Goal: Navigation & Orientation: Find specific page/section

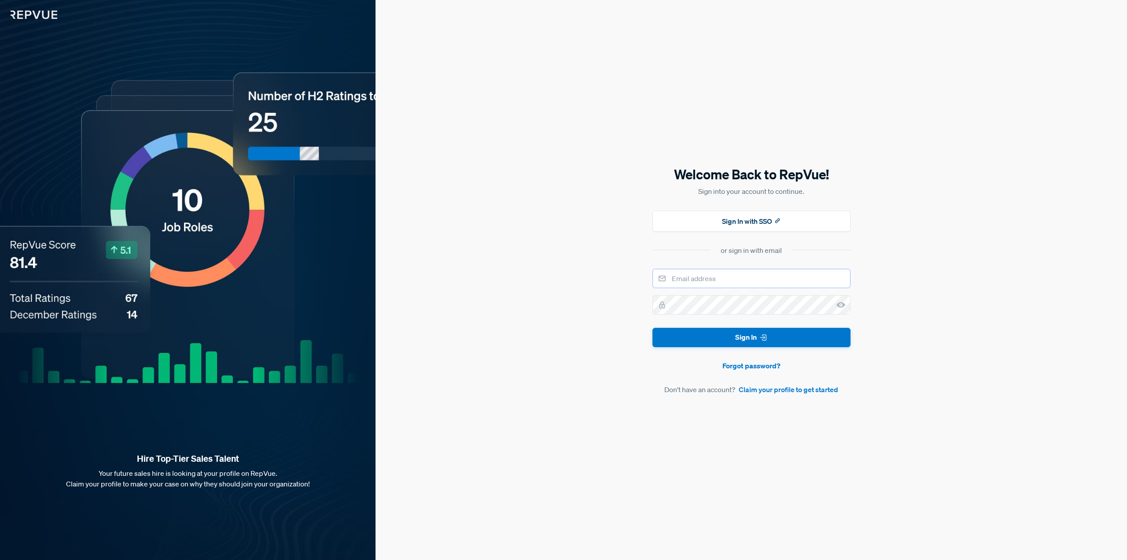
click at [718, 279] on input "email" at bounding box center [752, 278] width 198 height 19
click at [707, 278] on input "email" at bounding box center [752, 278] width 198 height 19
type input "[EMAIL_ADDRESS][PERSON_NAME][DOMAIN_NAME]"
click at [839, 303] on use at bounding box center [841, 305] width 9 height 6
click at [777, 336] on button "Sign In" at bounding box center [752, 338] width 198 height 20
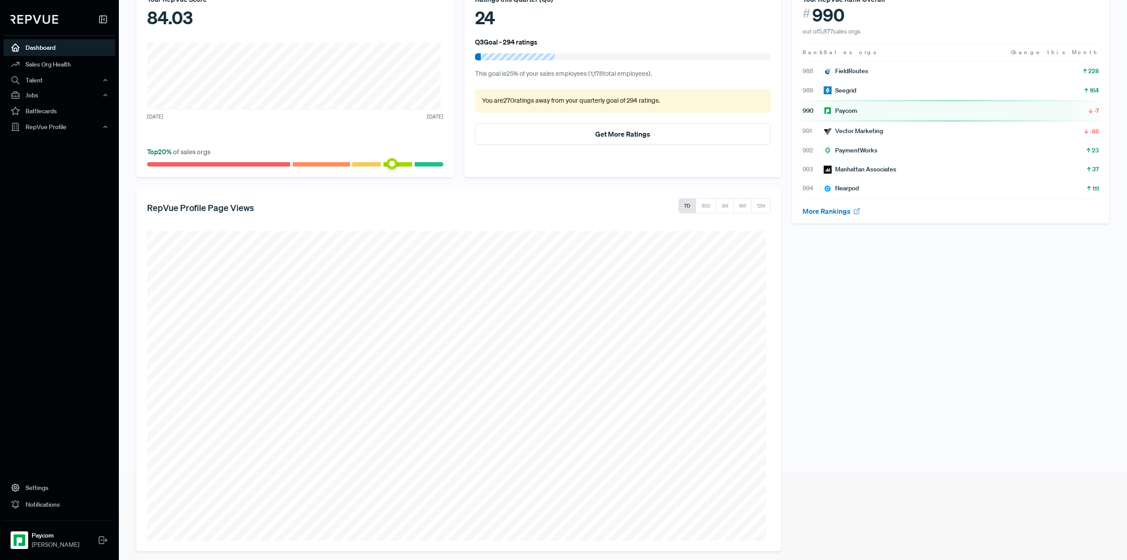
scroll to position [93, 0]
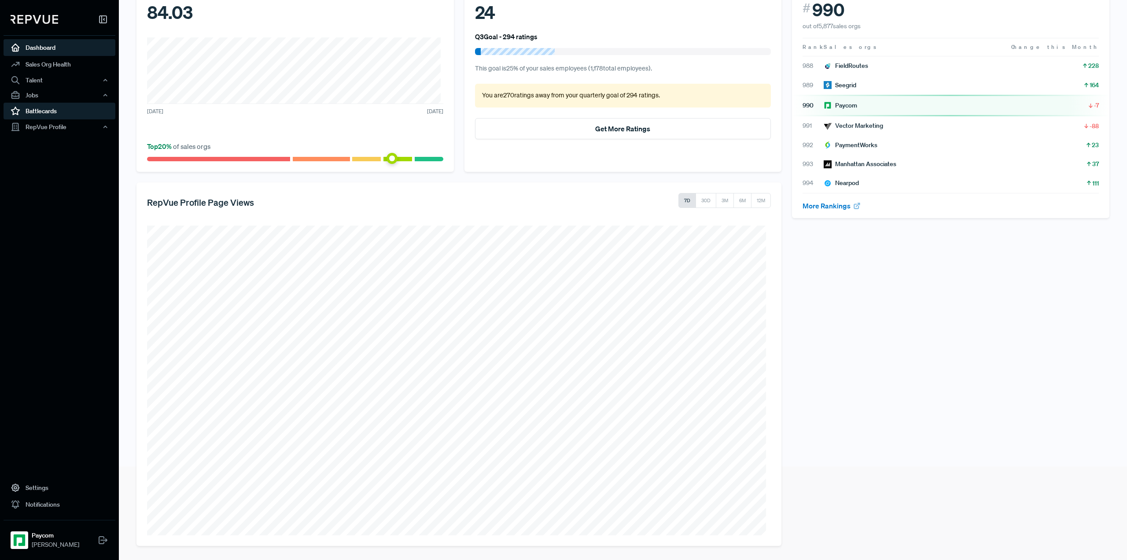
click at [44, 109] on link "Battlecards" at bounding box center [60, 111] width 112 height 17
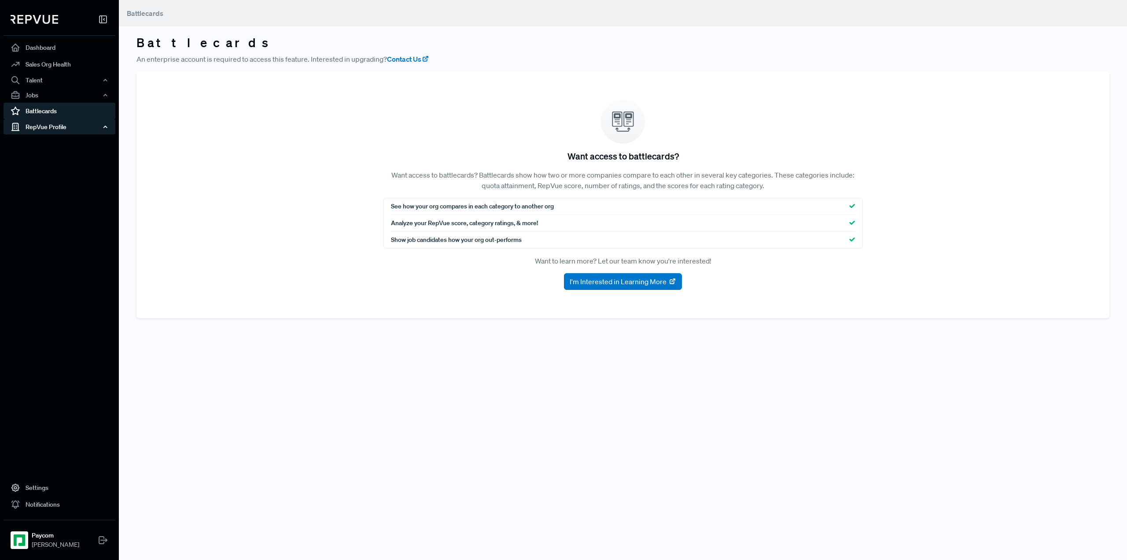
click at [47, 124] on div "RepVue Profile" at bounding box center [60, 126] width 112 height 15
click at [39, 158] on link "Reviews" at bounding box center [71, 158] width 112 height 14
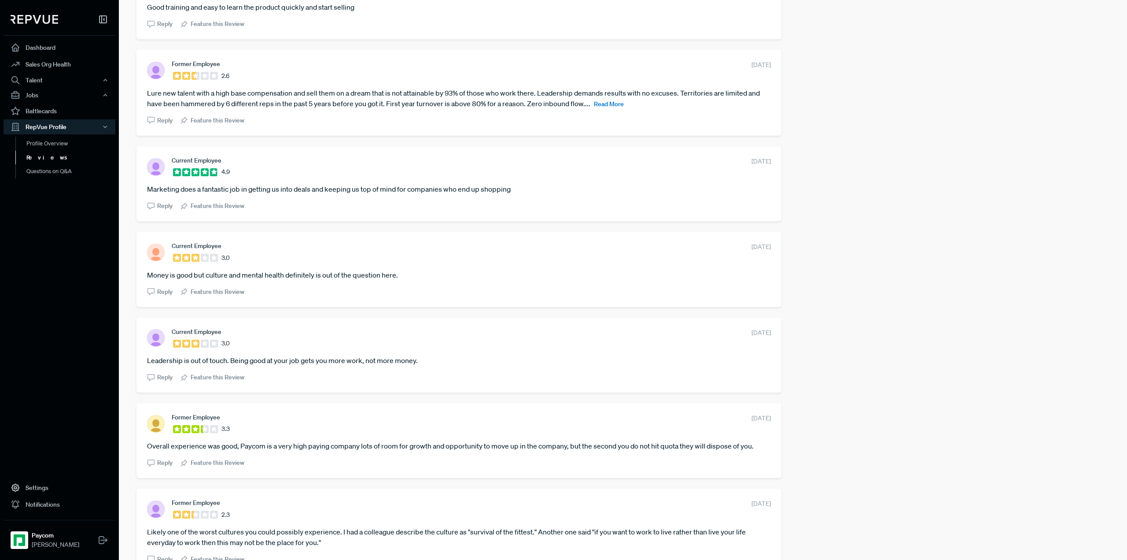
scroll to position [661, 0]
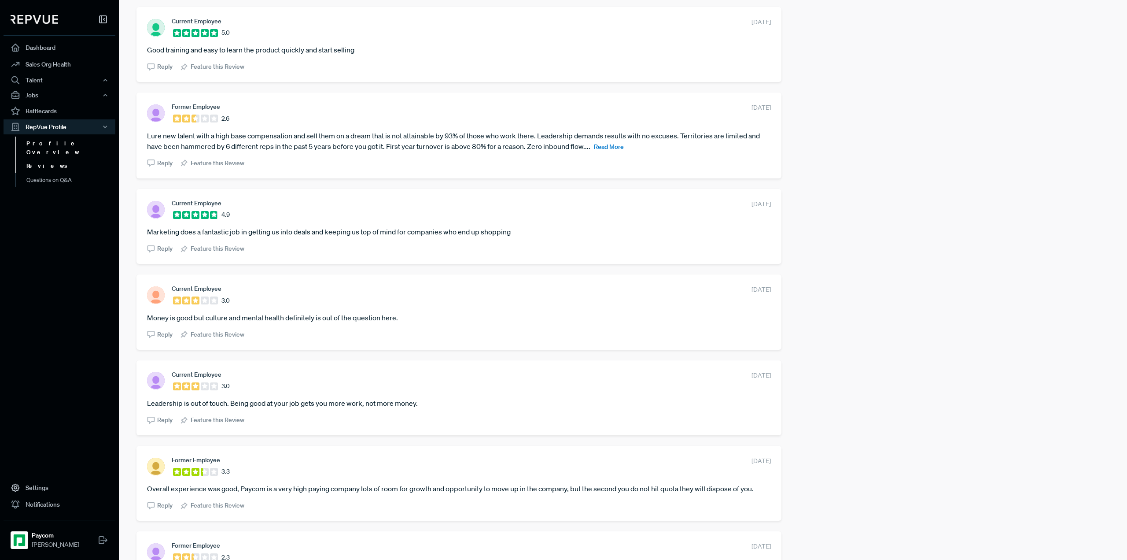
click at [64, 146] on link "Profile Overview" at bounding box center [71, 148] width 112 height 22
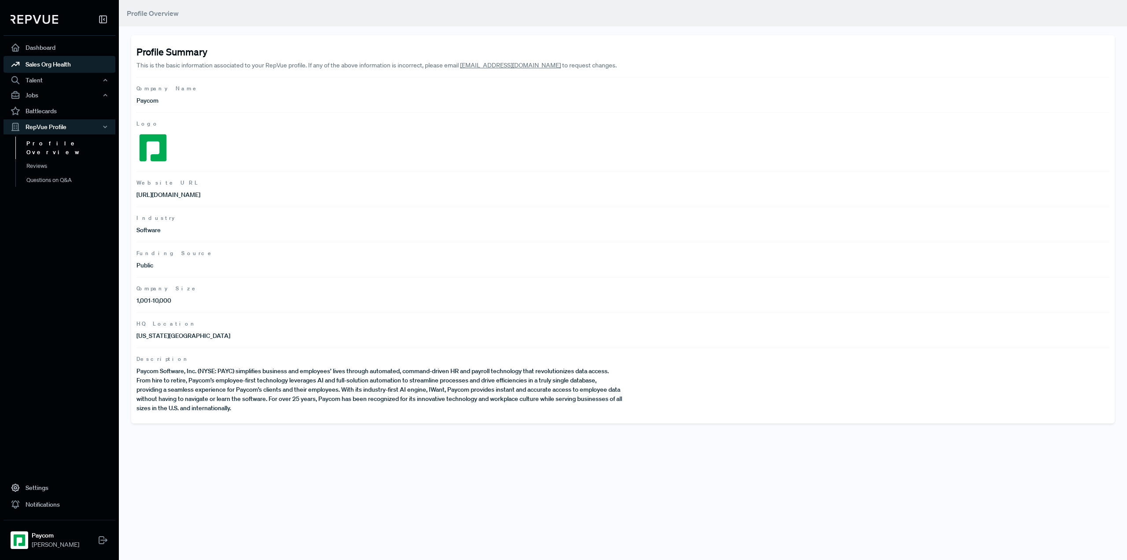
click at [55, 64] on link "Sales Org Health" at bounding box center [60, 64] width 112 height 17
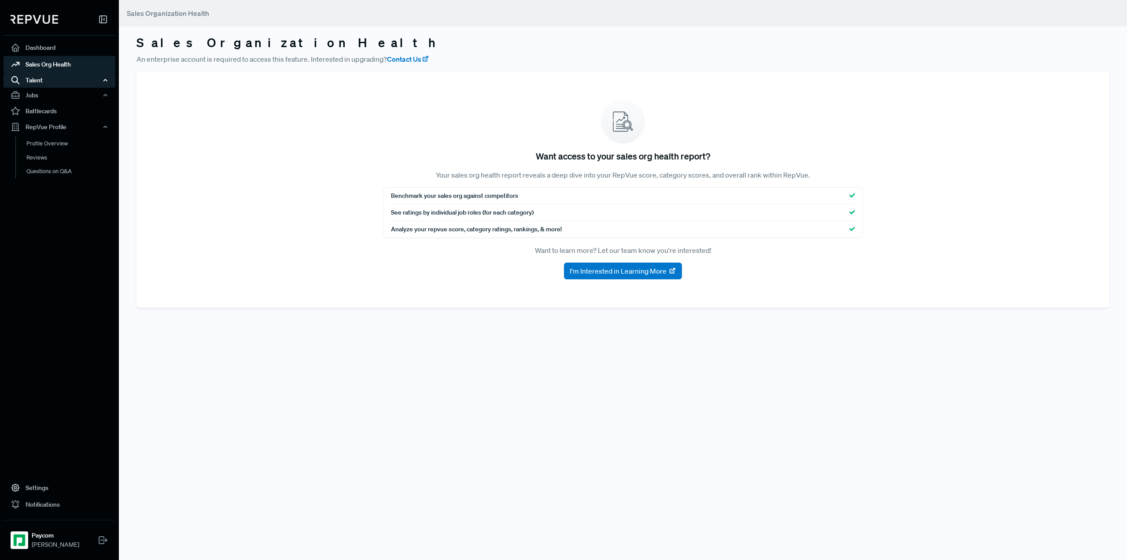
click at [36, 83] on div "Talent" at bounding box center [60, 80] width 112 height 15
click at [37, 97] on link "Talent Data" at bounding box center [71, 97] width 112 height 14
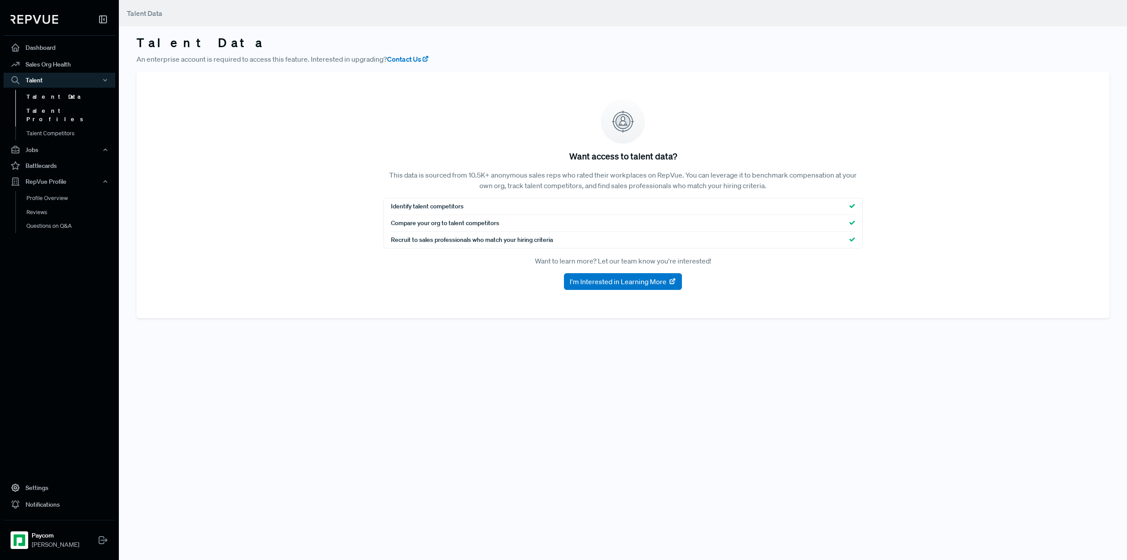
click at [47, 109] on link "Talent Profiles" at bounding box center [71, 115] width 112 height 22
click at [52, 48] on link "Dashboard" at bounding box center [60, 47] width 112 height 17
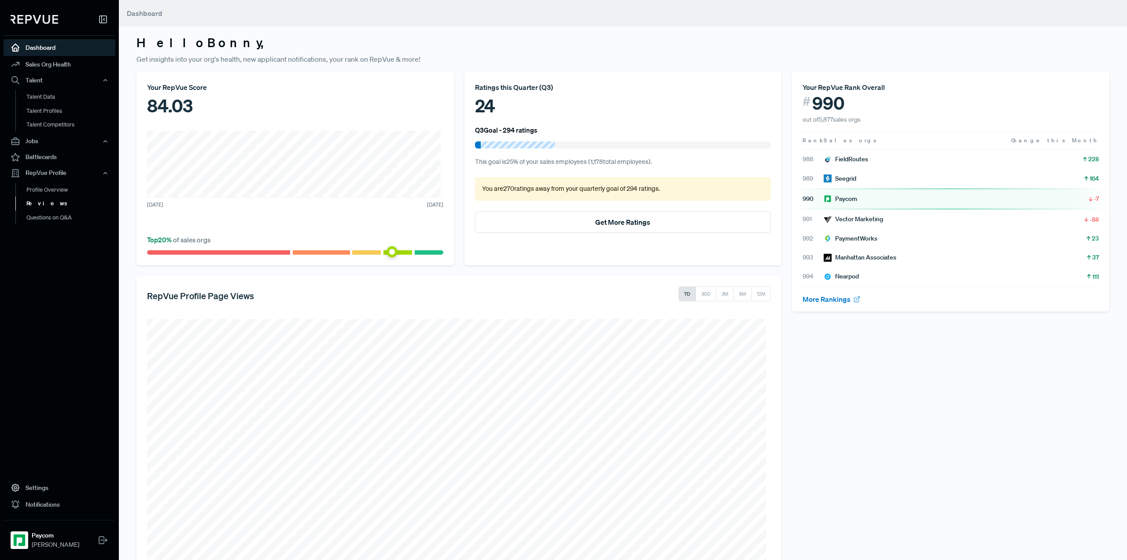
click at [43, 203] on link "Reviews" at bounding box center [71, 203] width 112 height 14
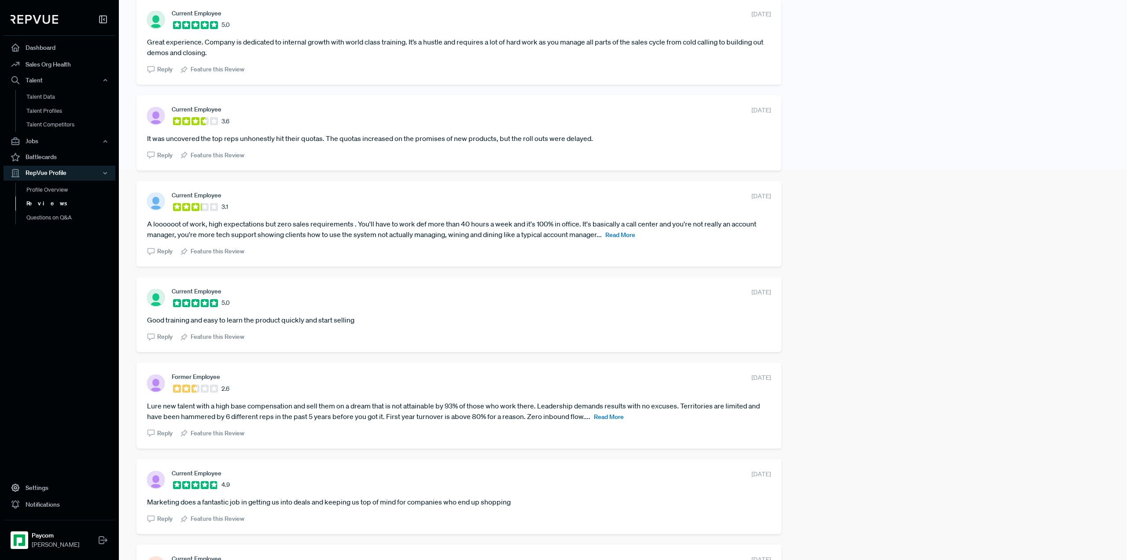
scroll to position [396, 0]
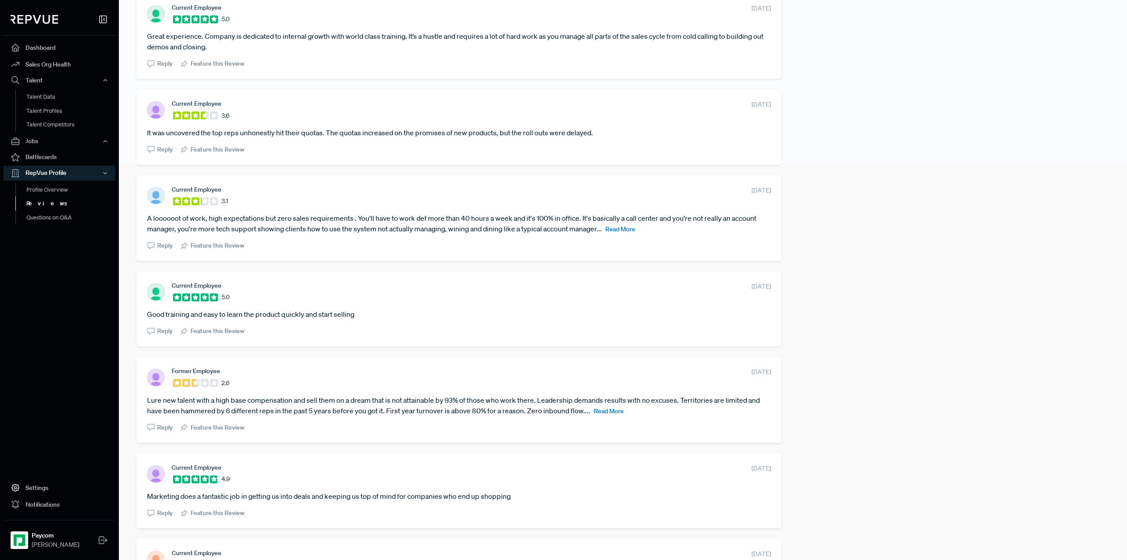
click at [606, 411] on span "Read More" at bounding box center [609, 411] width 30 height 8
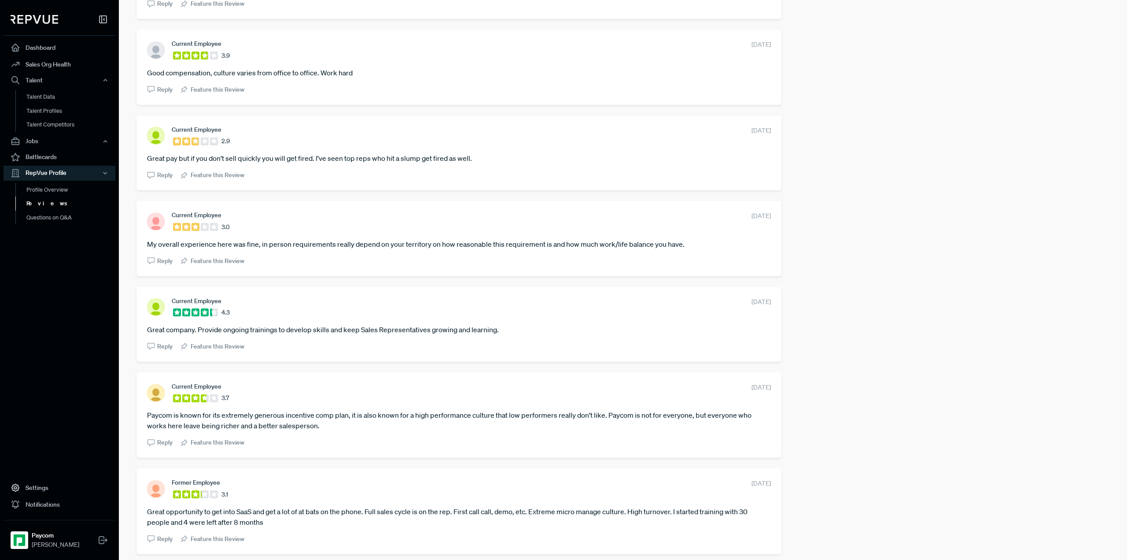
scroll to position [1407, 0]
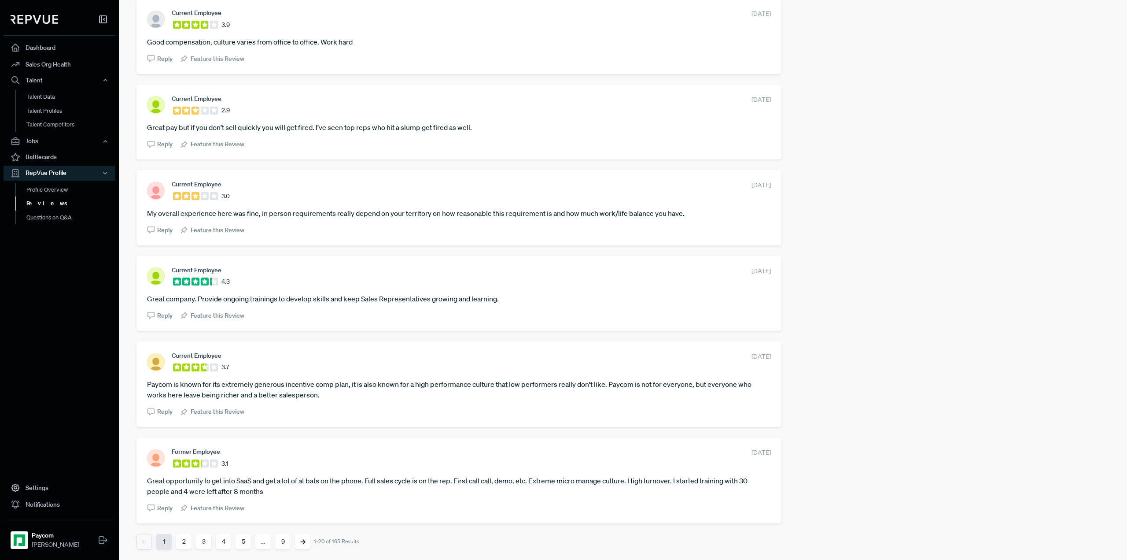
click at [186, 543] on button "2" at bounding box center [183, 541] width 15 height 15
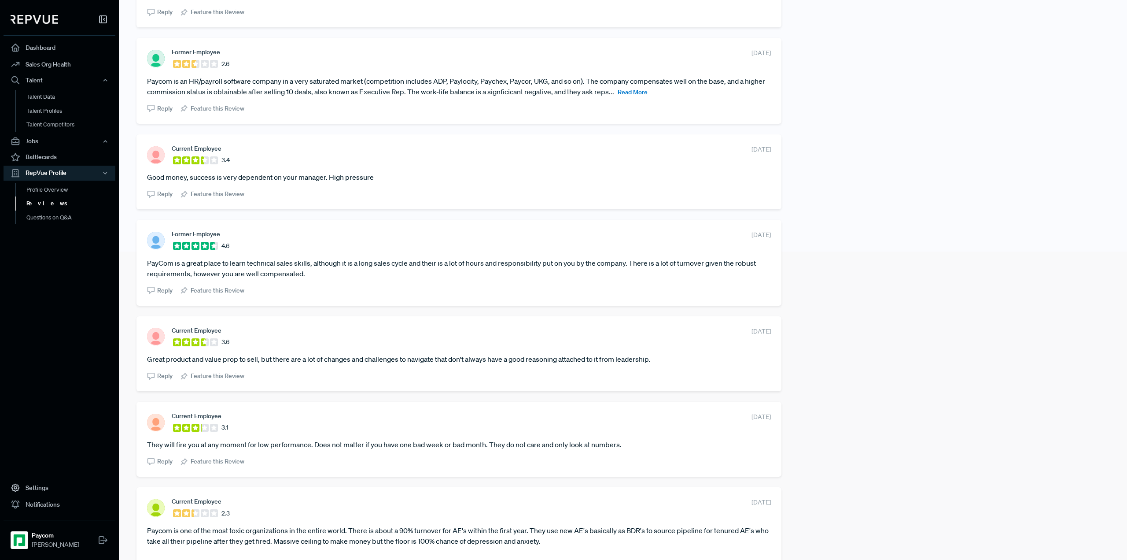
scroll to position [220, 0]
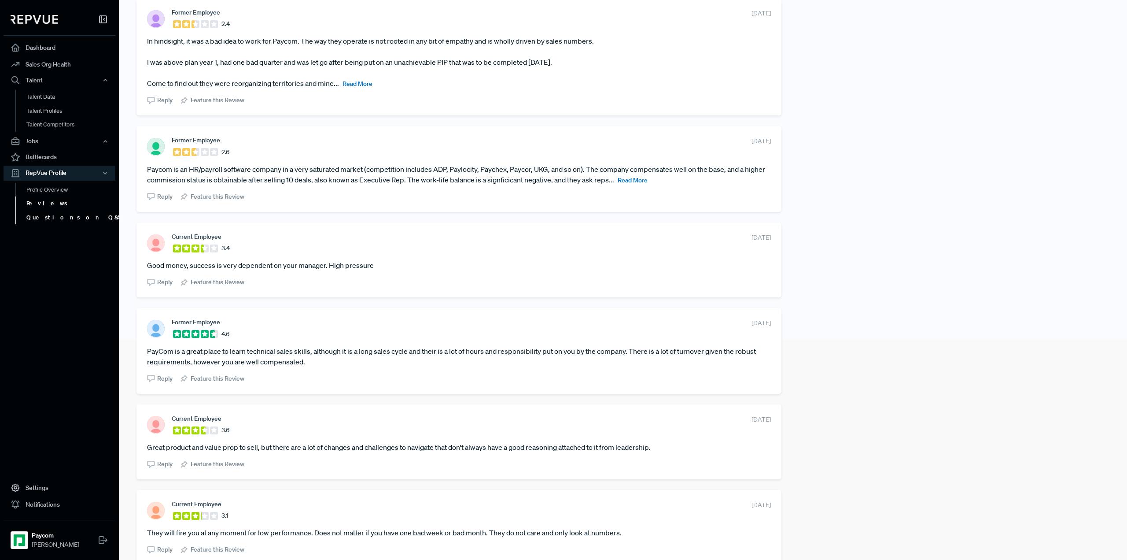
click at [46, 217] on link "Questions on Q&A" at bounding box center [71, 218] width 112 height 14
